Goal: Information Seeking & Learning: Learn about a topic

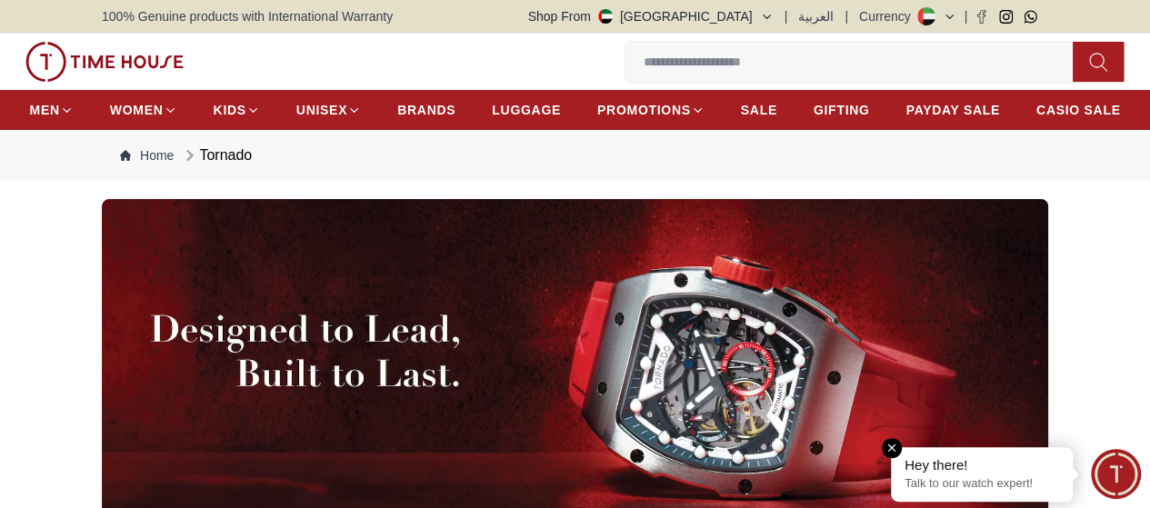
click at [894, 449] on em "Close tooltip" at bounding box center [892, 448] width 20 height 20
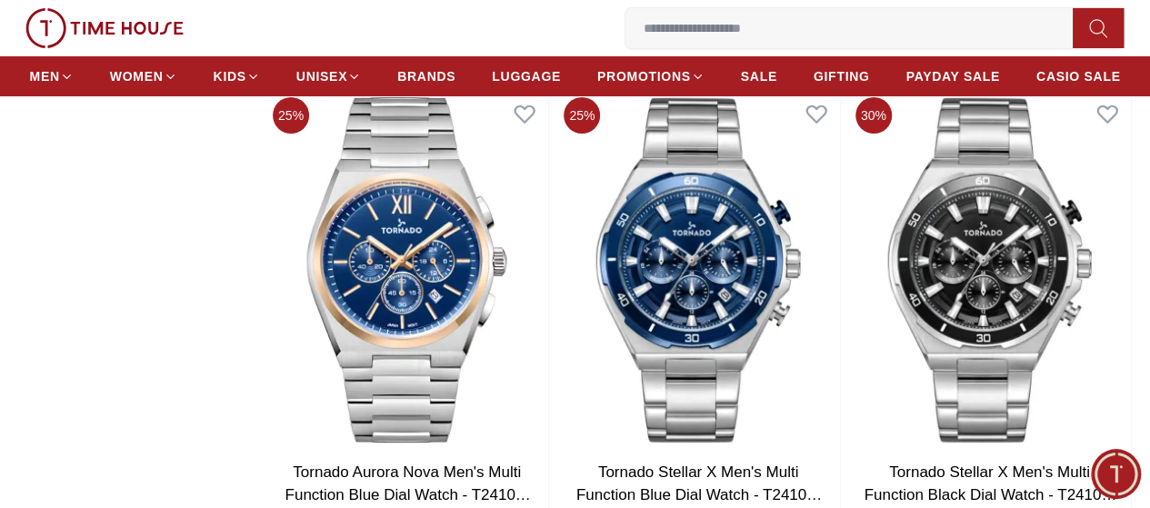
scroll to position [3728, 0]
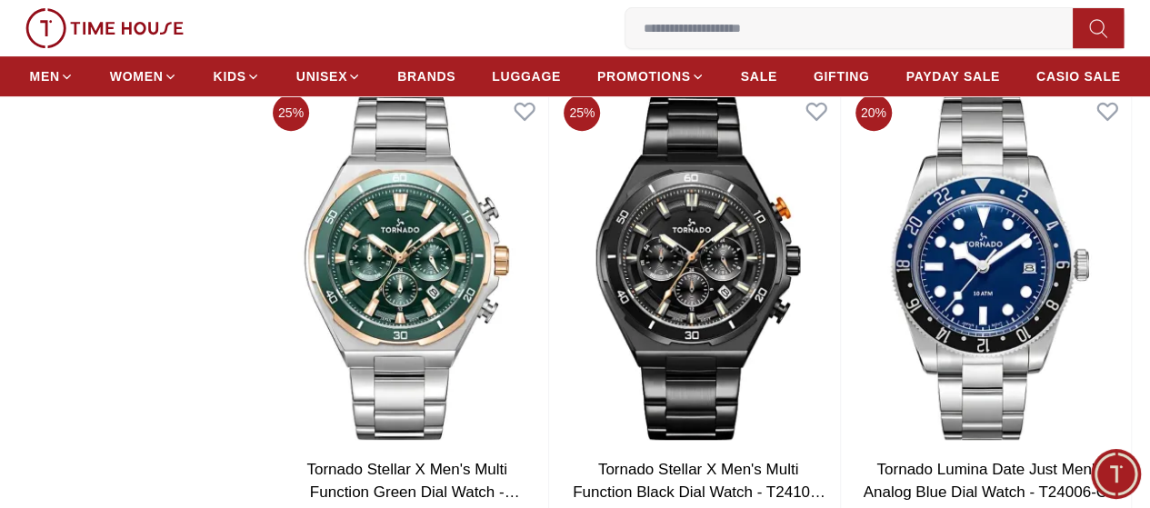
scroll to position [3819, 0]
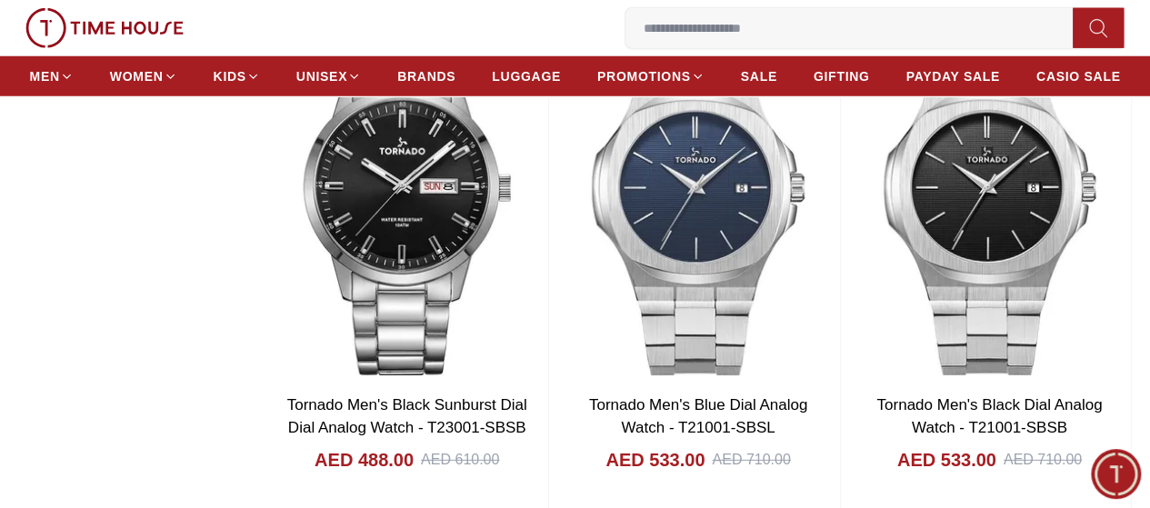
scroll to position [9638, 0]
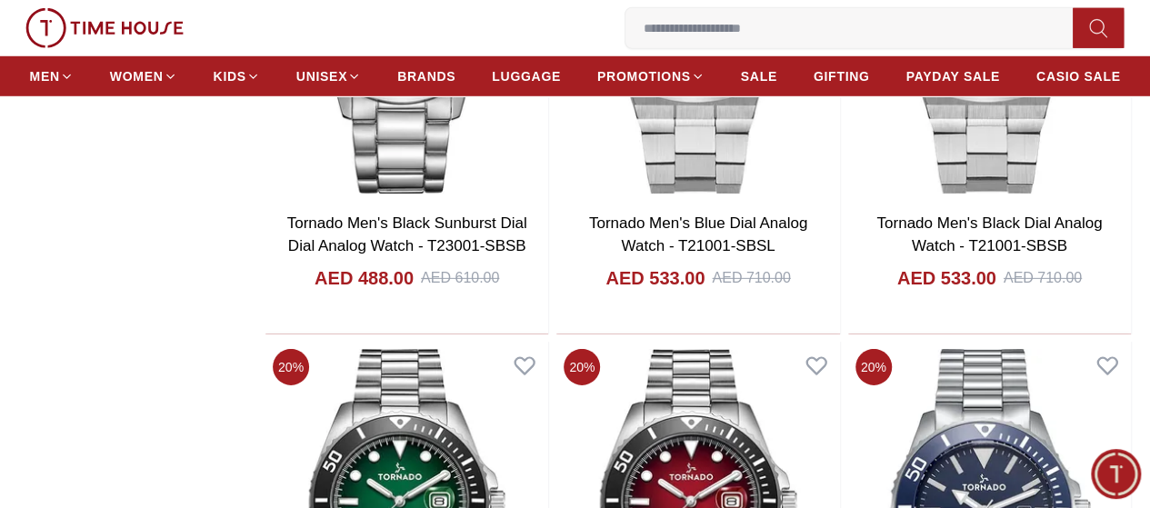
scroll to position [9365, 0]
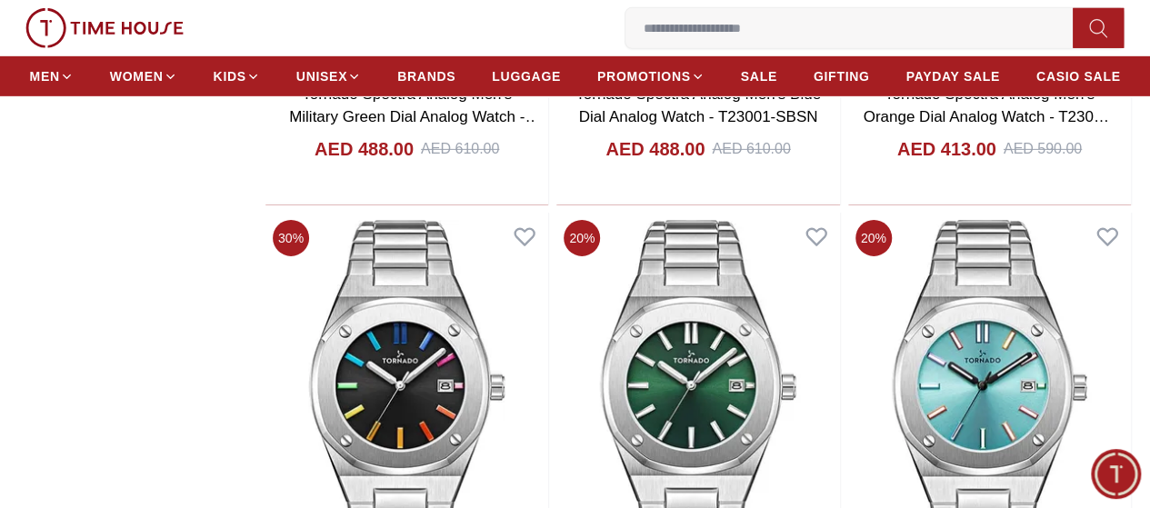
scroll to position [13093, 0]
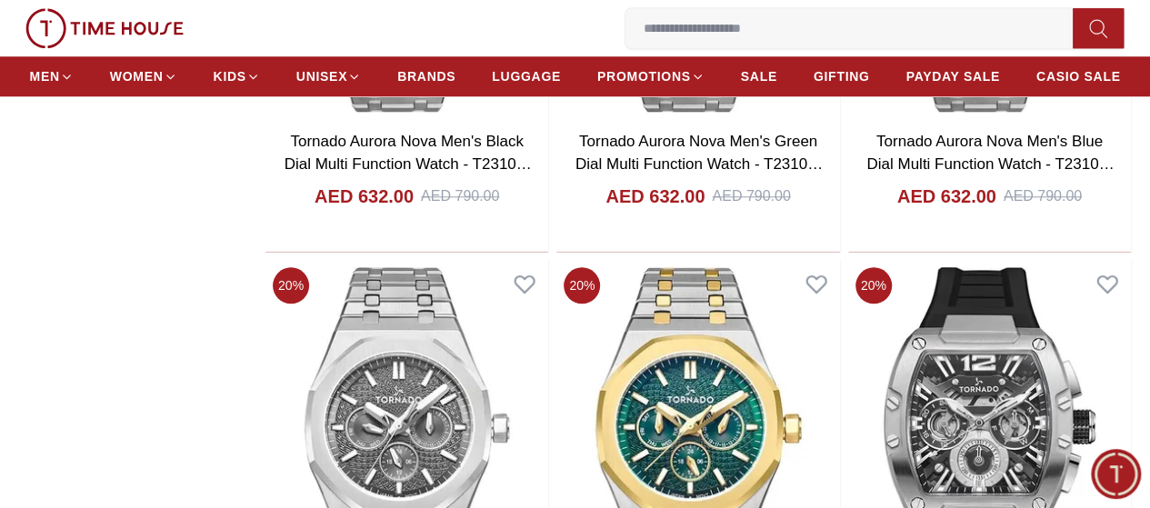
scroll to position [14093, 0]
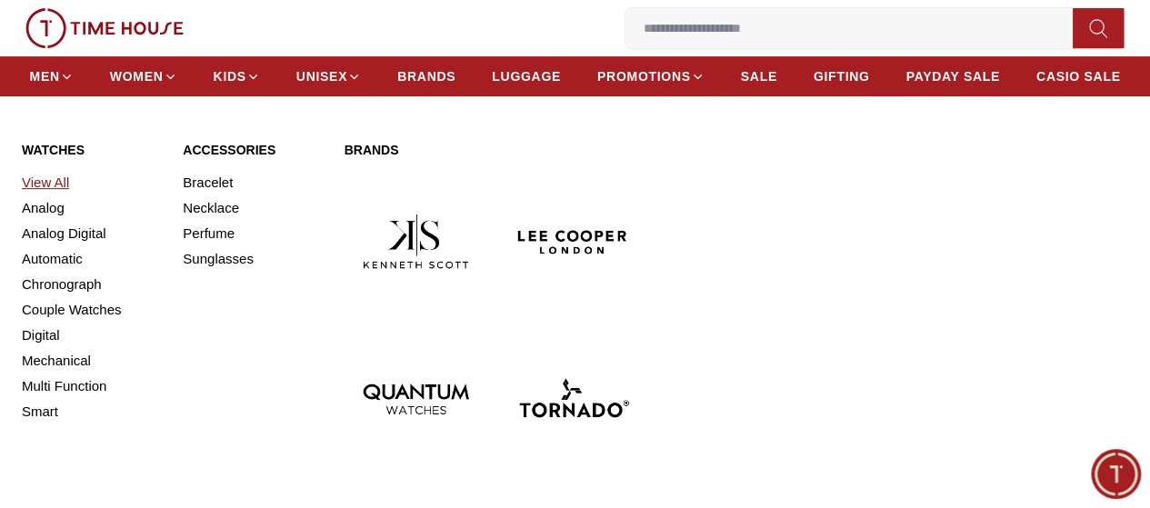
click at [46, 195] on link "View All" at bounding box center [91, 182] width 139 height 25
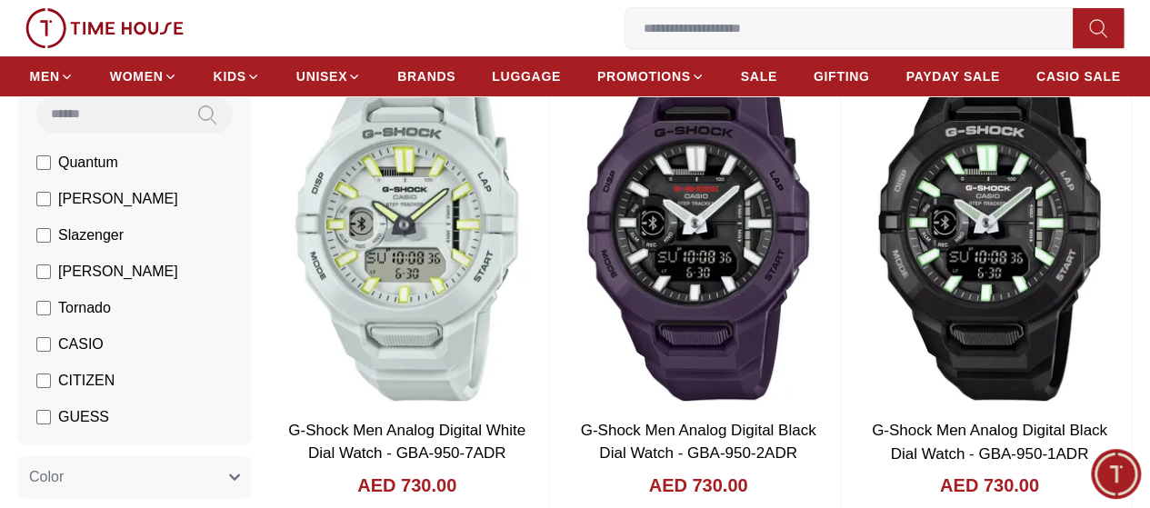
scroll to position [91, 0]
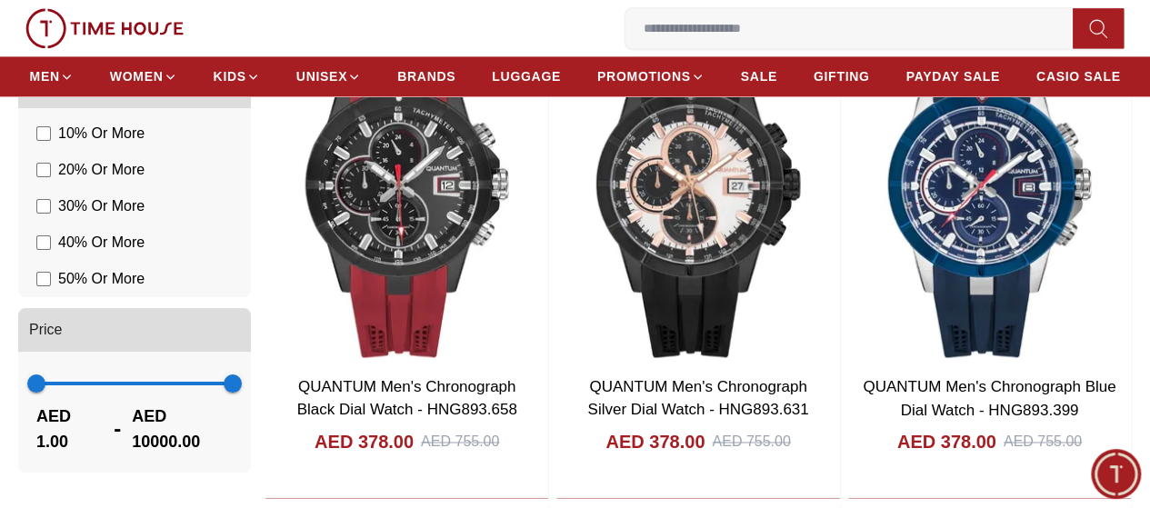
scroll to position [1273, 0]
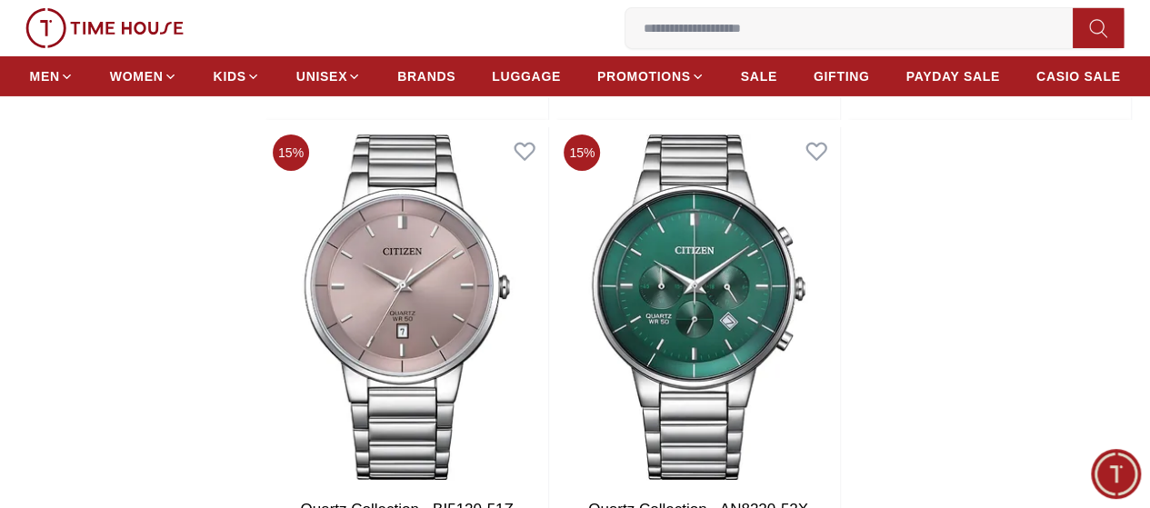
scroll to position [3273, 0]
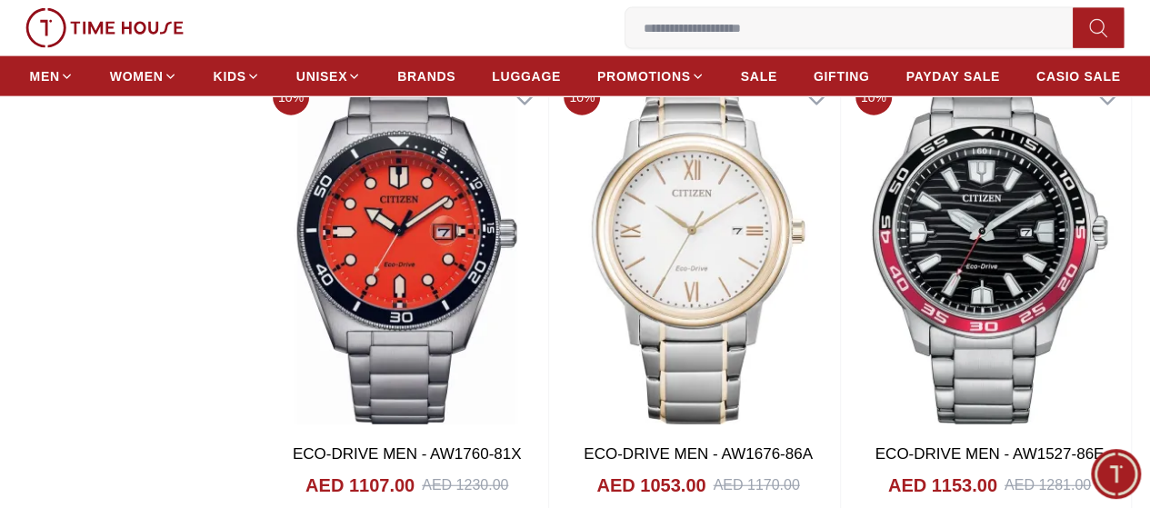
scroll to position [9183, 0]
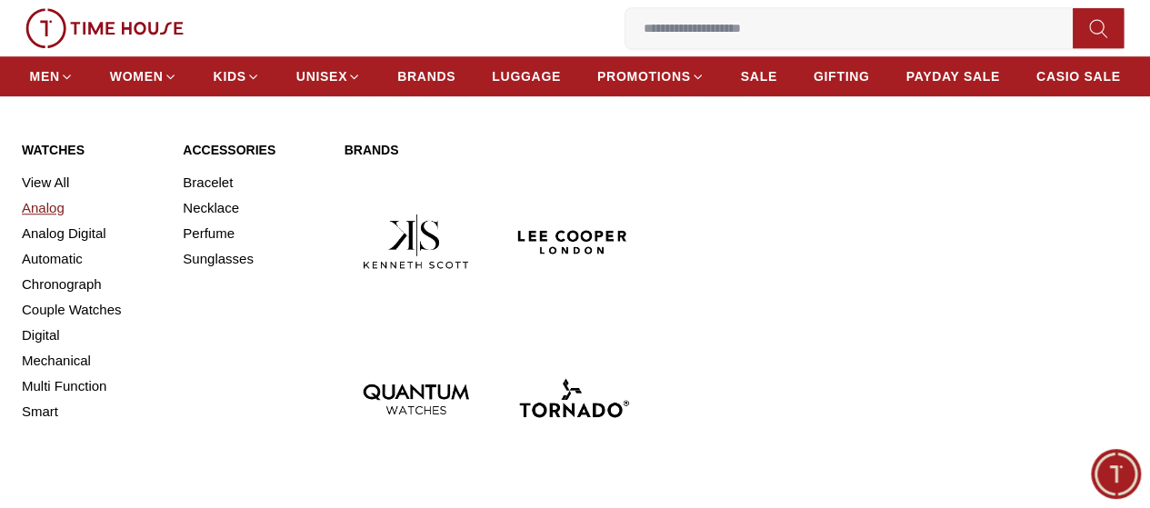
scroll to position [14457, 0]
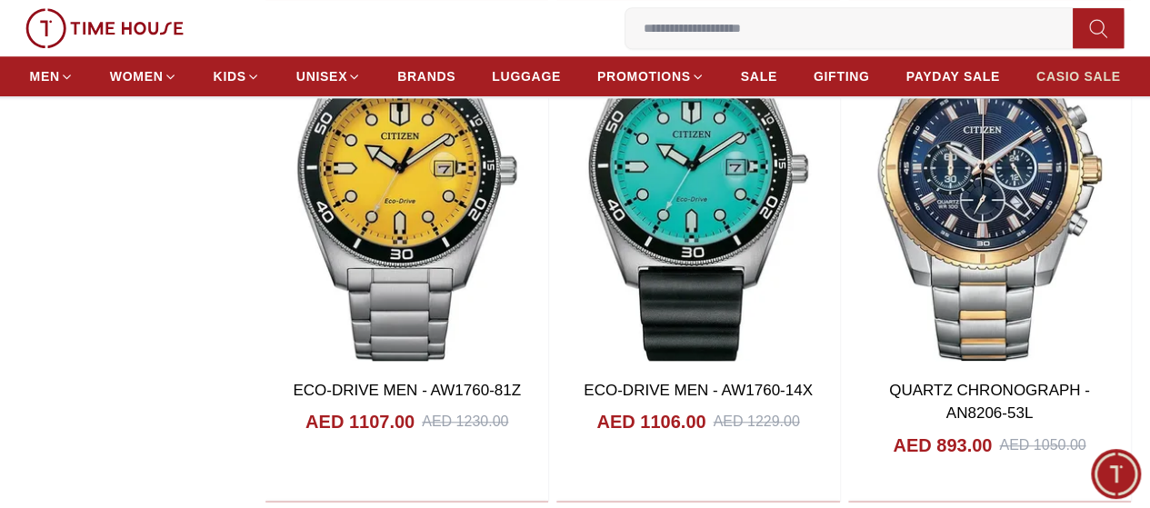
click at [1102, 85] on span "CASIO SALE" at bounding box center [1079, 76] width 85 height 18
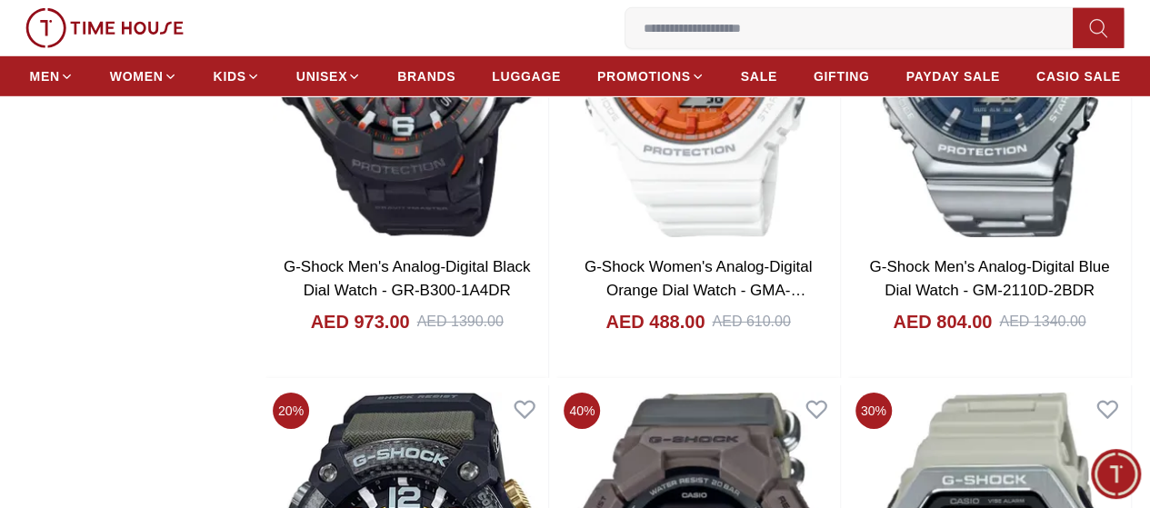
scroll to position [2728, 0]
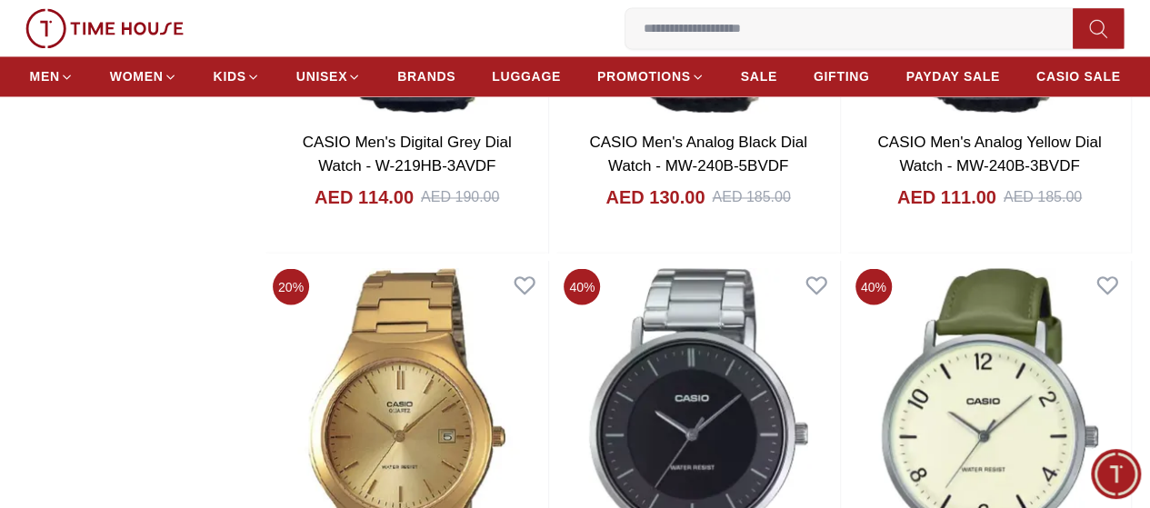
scroll to position [8274, 0]
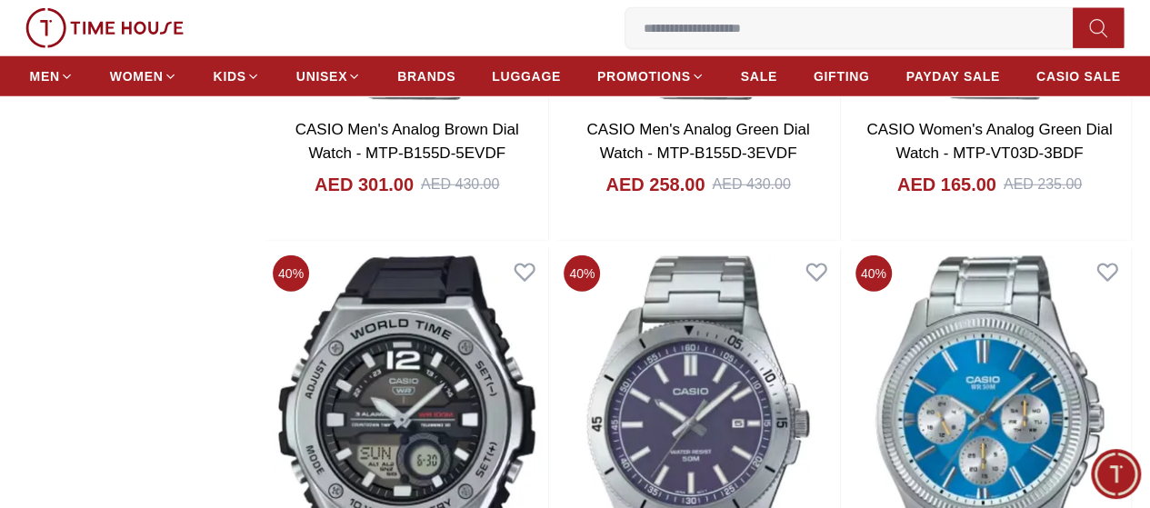
scroll to position [9274, 0]
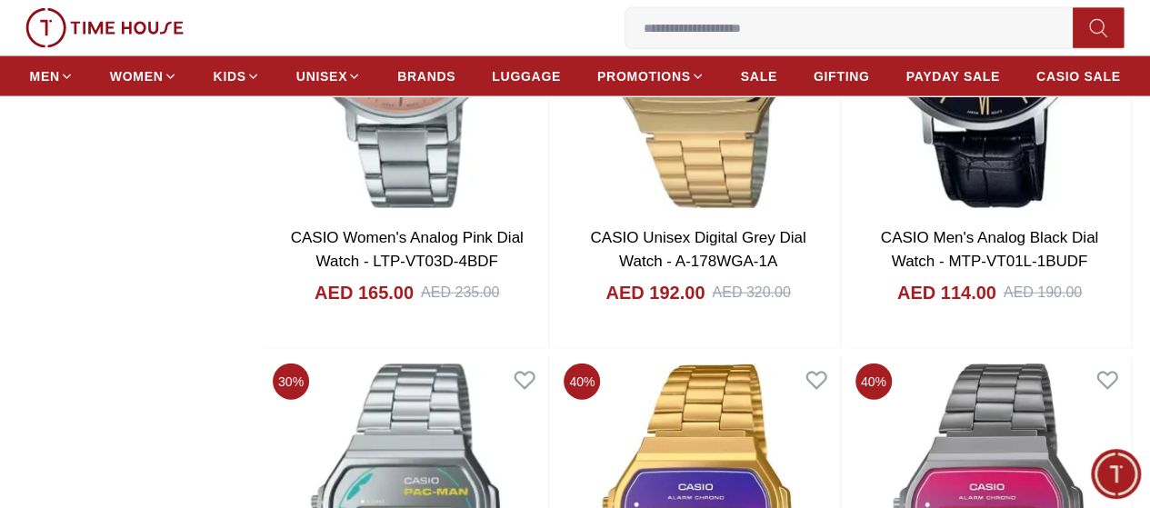
scroll to position [15820, 0]
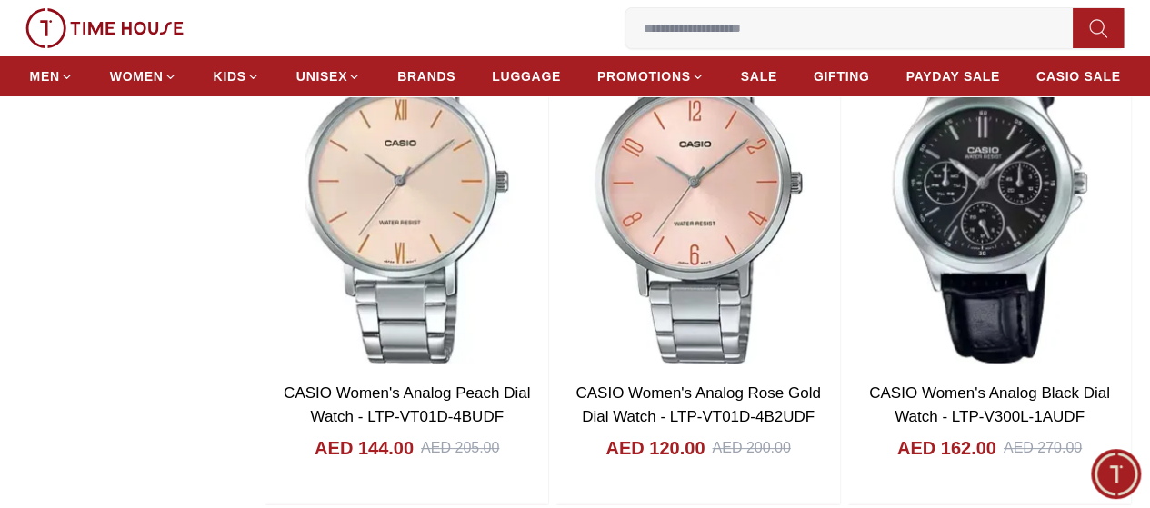
scroll to position [20851, 0]
